Goal: Transaction & Acquisition: Purchase product/service

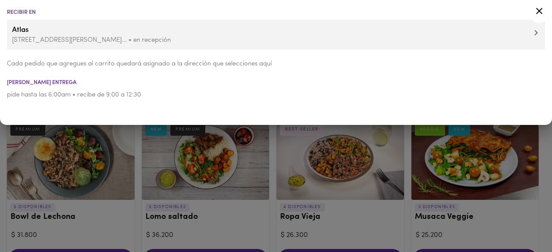
click at [536, 9] on icon at bounding box center [539, 11] width 11 height 11
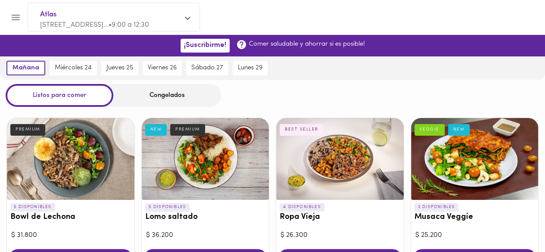
drag, startPoint x: 158, startPoint y: 104, endPoint x: 205, endPoint y: 93, distance: 48.8
click at [158, 104] on div "Congelados" at bounding box center [167, 95] width 108 height 23
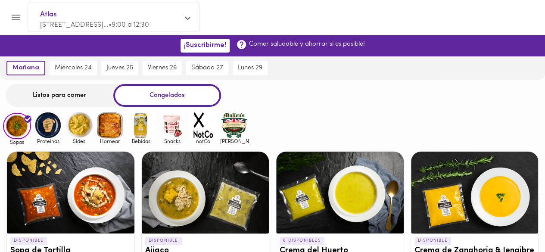
click at [48, 130] on img at bounding box center [48, 125] width 28 height 28
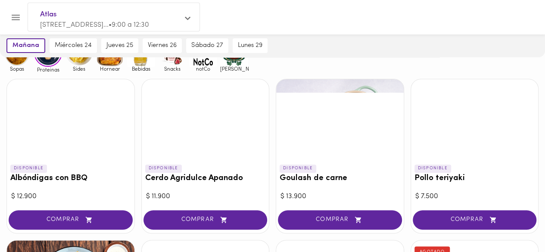
scroll to position [86, 0]
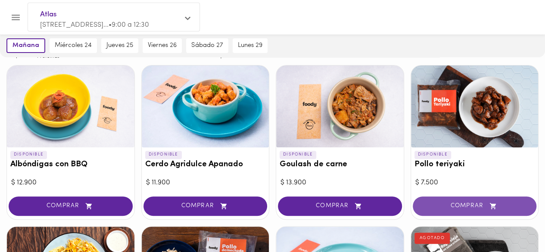
click at [470, 204] on span "COMPRAR" at bounding box center [475, 206] width 103 height 7
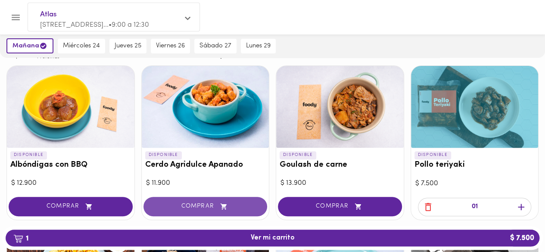
click at [200, 206] on span "COMPRAR" at bounding box center [205, 206] width 103 height 7
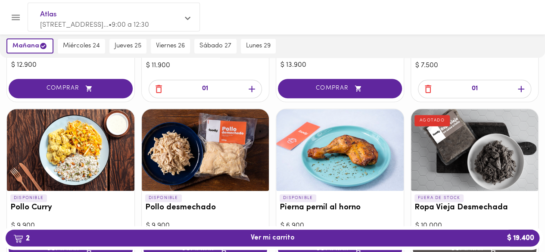
scroll to position [216, 0]
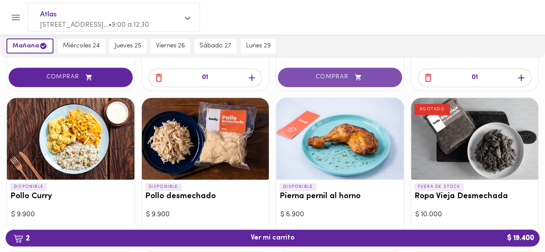
click at [337, 83] on button "COMPRAR" at bounding box center [340, 77] width 124 height 19
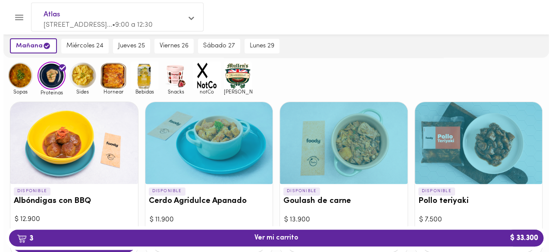
scroll to position [0, 0]
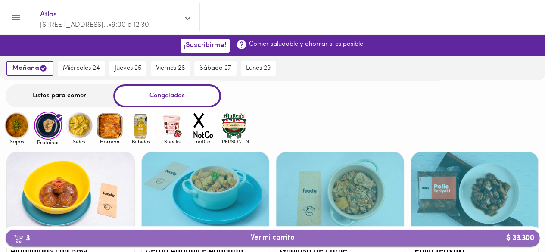
click at [326, 240] on span "3 Ver mi carrito $ 33.300" at bounding box center [273, 238] width 520 height 8
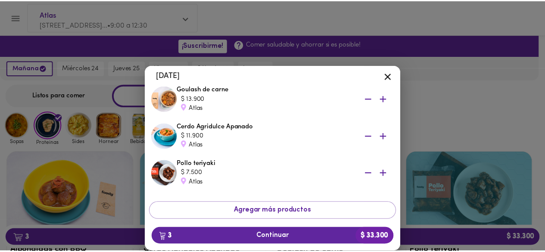
scroll to position [62, 0]
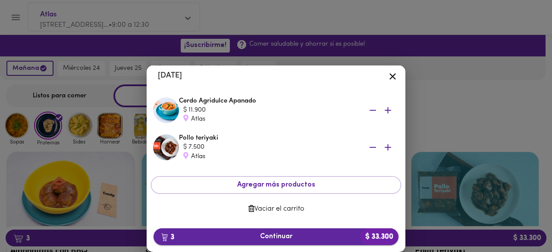
click at [327, 235] on span "3 Continuar $ 33.300" at bounding box center [275, 237] width 231 height 8
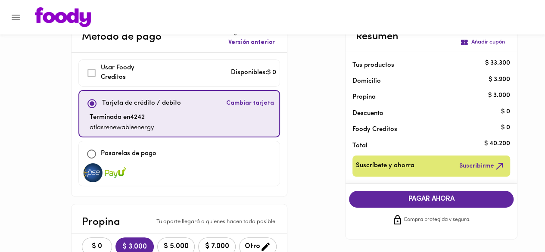
scroll to position [43, 0]
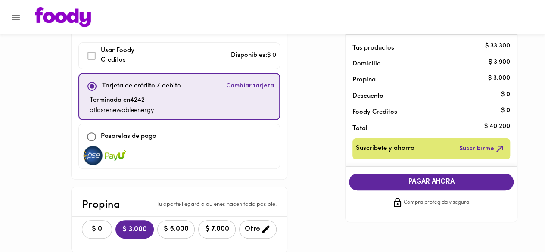
click at [88, 227] on span "$ 0" at bounding box center [97, 229] width 19 height 8
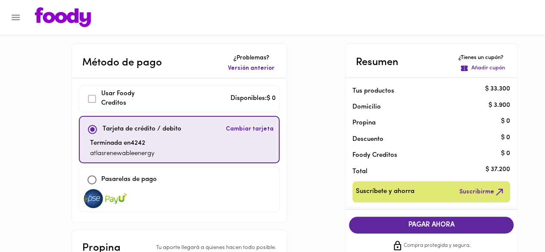
scroll to position [172, 0]
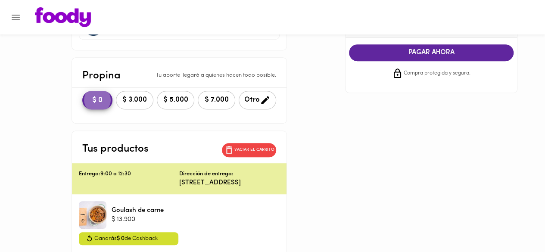
click at [431, 50] on span "PAGAR AHORA" at bounding box center [431, 53] width 147 height 8
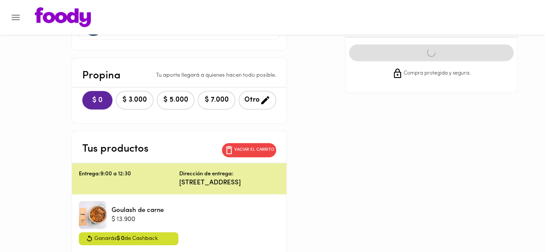
scroll to position [0, 0]
